Goal: Information Seeking & Learning: Understand process/instructions

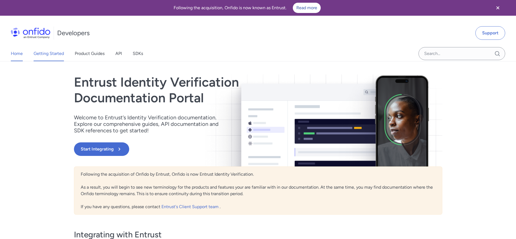
click at [50, 54] on link "Getting Started" at bounding box center [49, 53] width 30 height 15
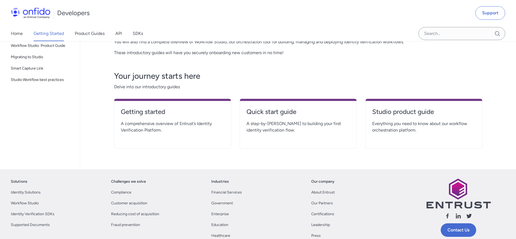
scroll to position [89, 0]
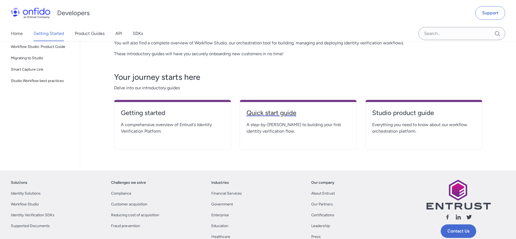
click at [271, 115] on h4 "Quick start guide" at bounding box center [297, 113] width 103 height 9
